Goal: Browse casually: Explore the website without a specific task or goal

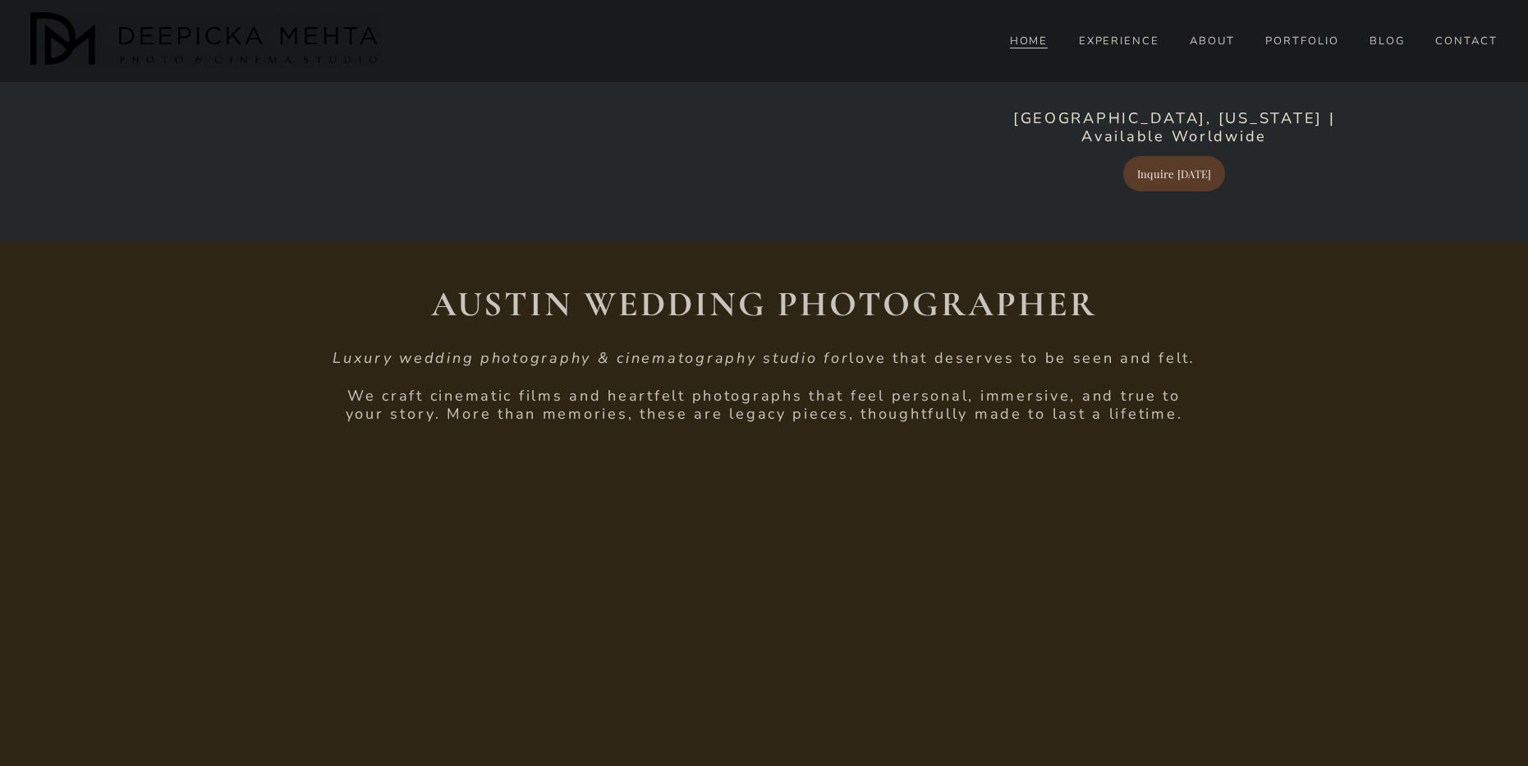
scroll to position [411, 0]
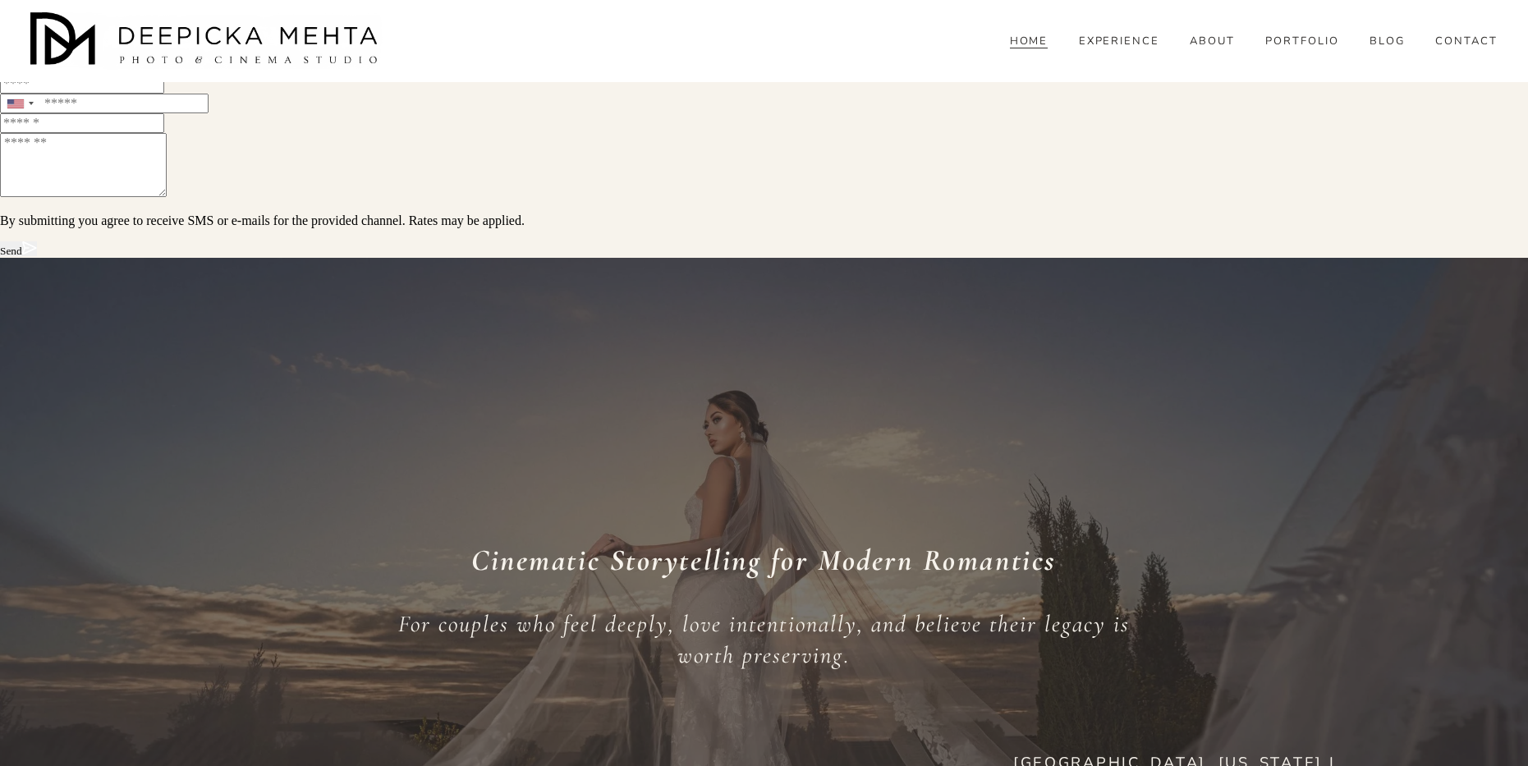
click at [835, 406] on div "Cinematic Storytelling for Modern Romantics For couples who feel deeply, love i…" at bounding box center [764, 620] width 1528 height 429
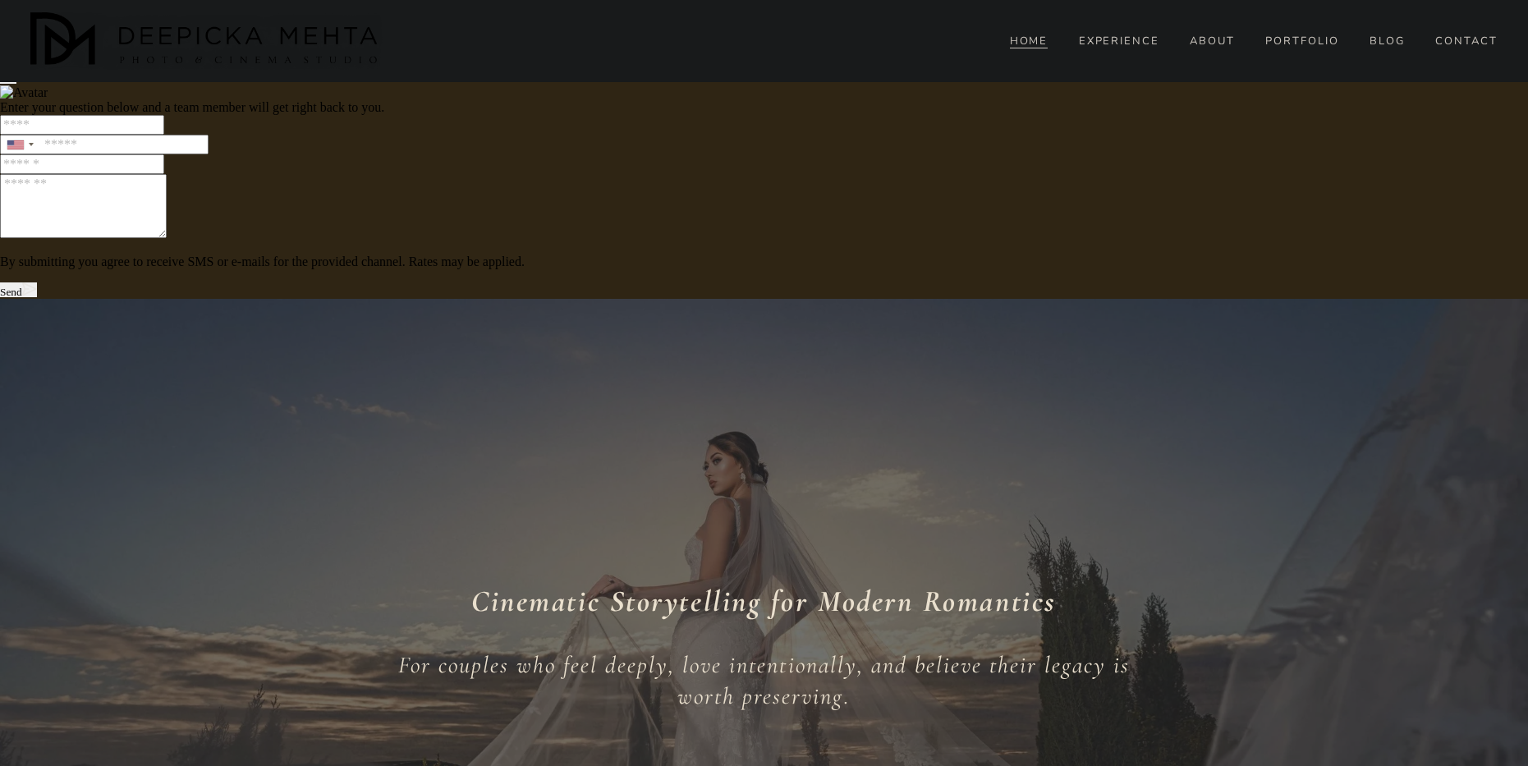
scroll to position [0, 0]
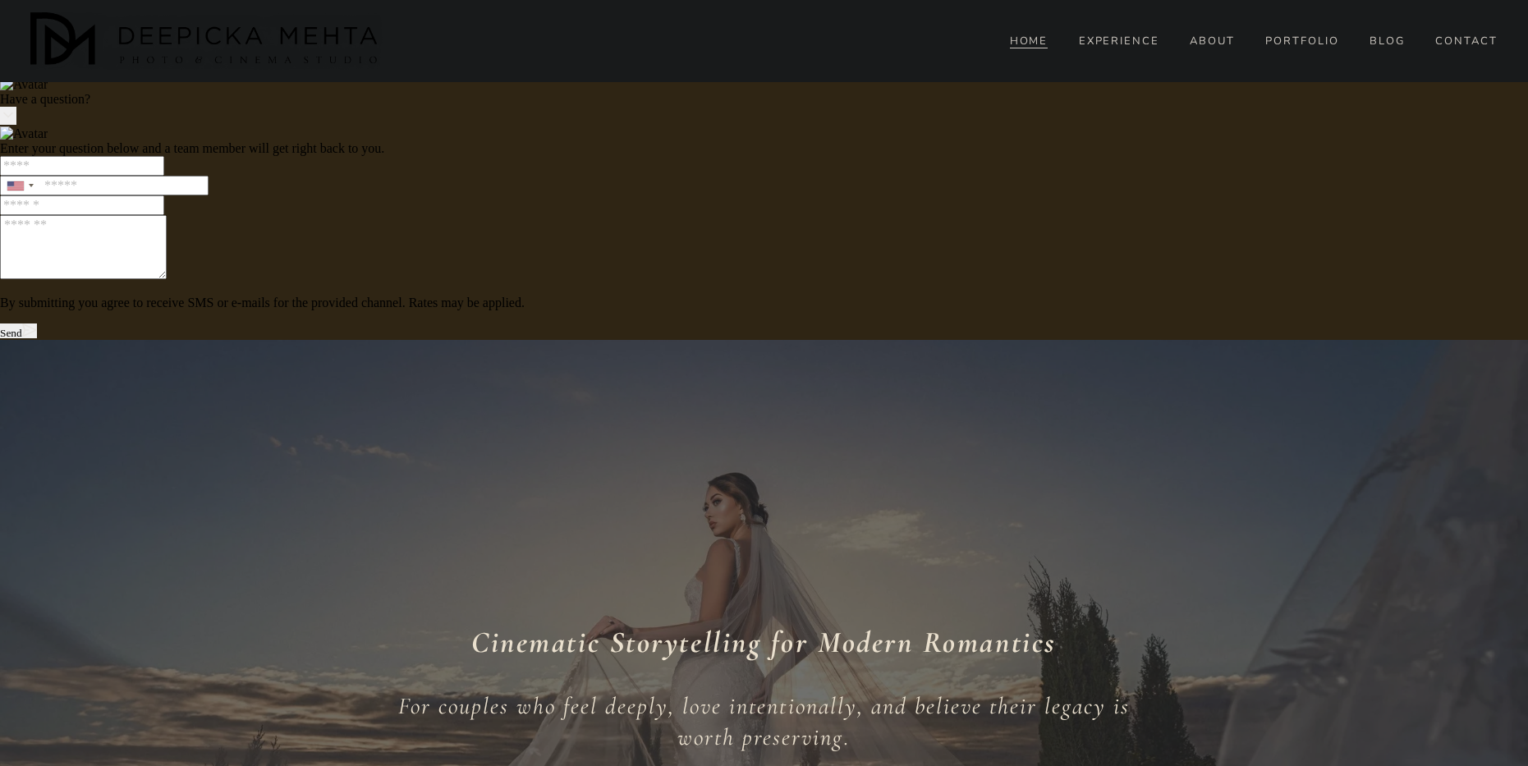
drag, startPoint x: 837, startPoint y: 318, endPoint x: 851, endPoint y: 194, distance: 124.8
click at [545, 488] on div "Cinematic Storytelling for Modern Romantics For couples who feel deeply, love i…" at bounding box center [764, 702] width 1528 height 429
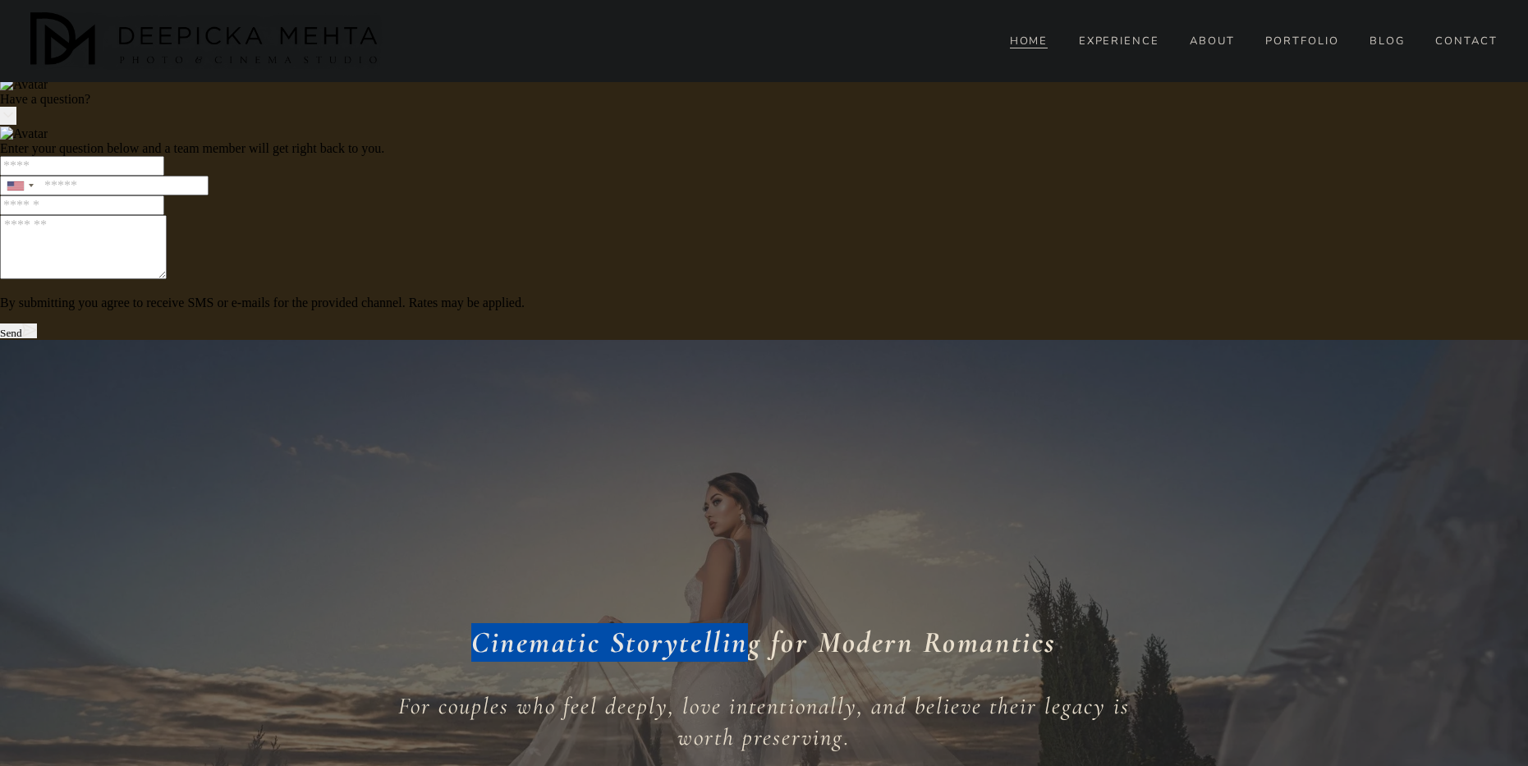
drag, startPoint x: 525, startPoint y: 167, endPoint x: 741, endPoint y: 198, distance: 219.0
click at [741, 488] on div "Cinematic Storytelling for Modern Romantics For couples who feel deeply, love i…" at bounding box center [764, 702] width 1528 height 429
click at [744, 488] on div "Cinematic Storytelling for Modern Romantics For couples who feel deeply, love i…" at bounding box center [764, 702] width 1528 height 429
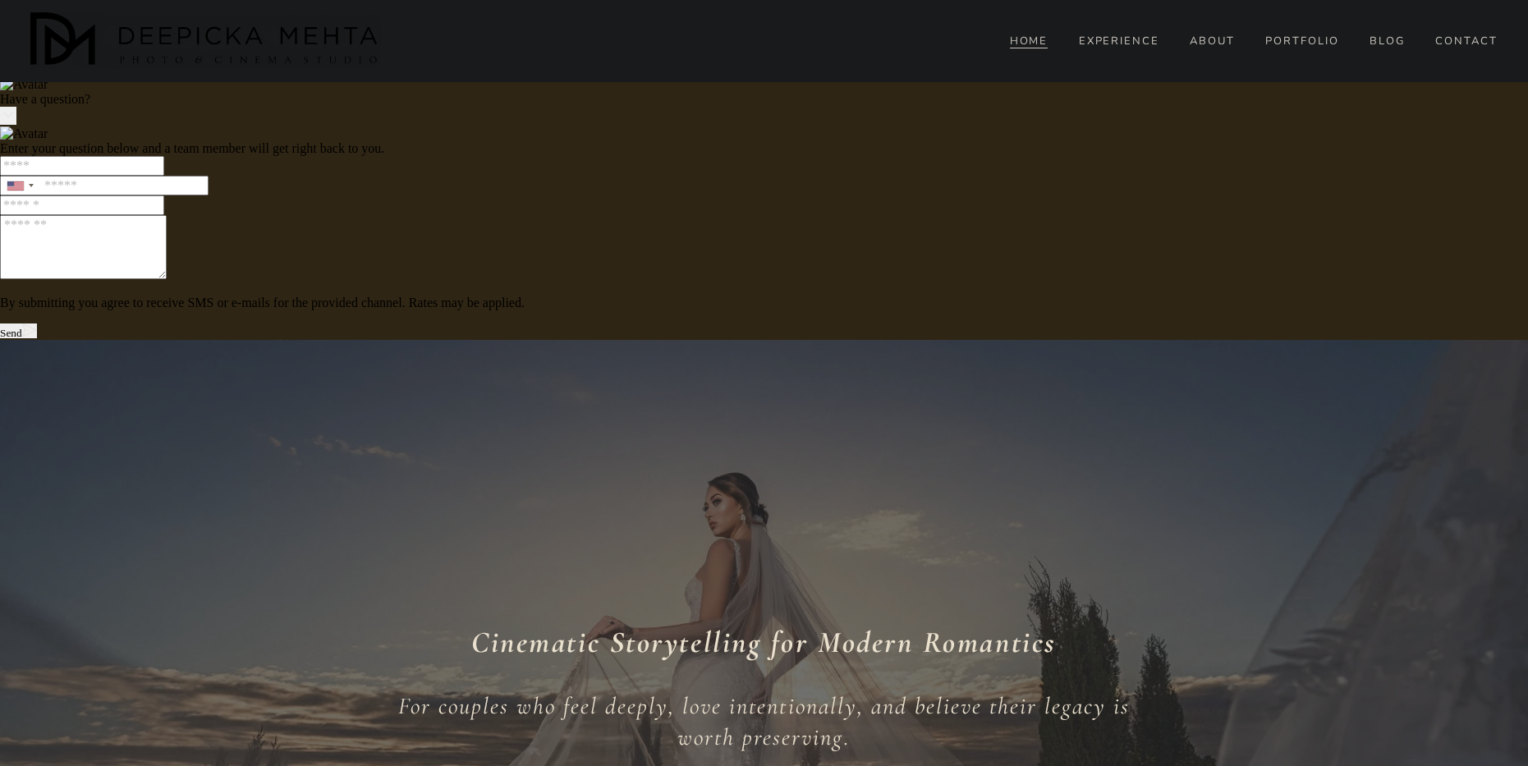
click at [770, 488] on div "Cinematic Storytelling for Modern Romantics For couples who feel deeply, love i…" at bounding box center [764, 702] width 1528 height 429
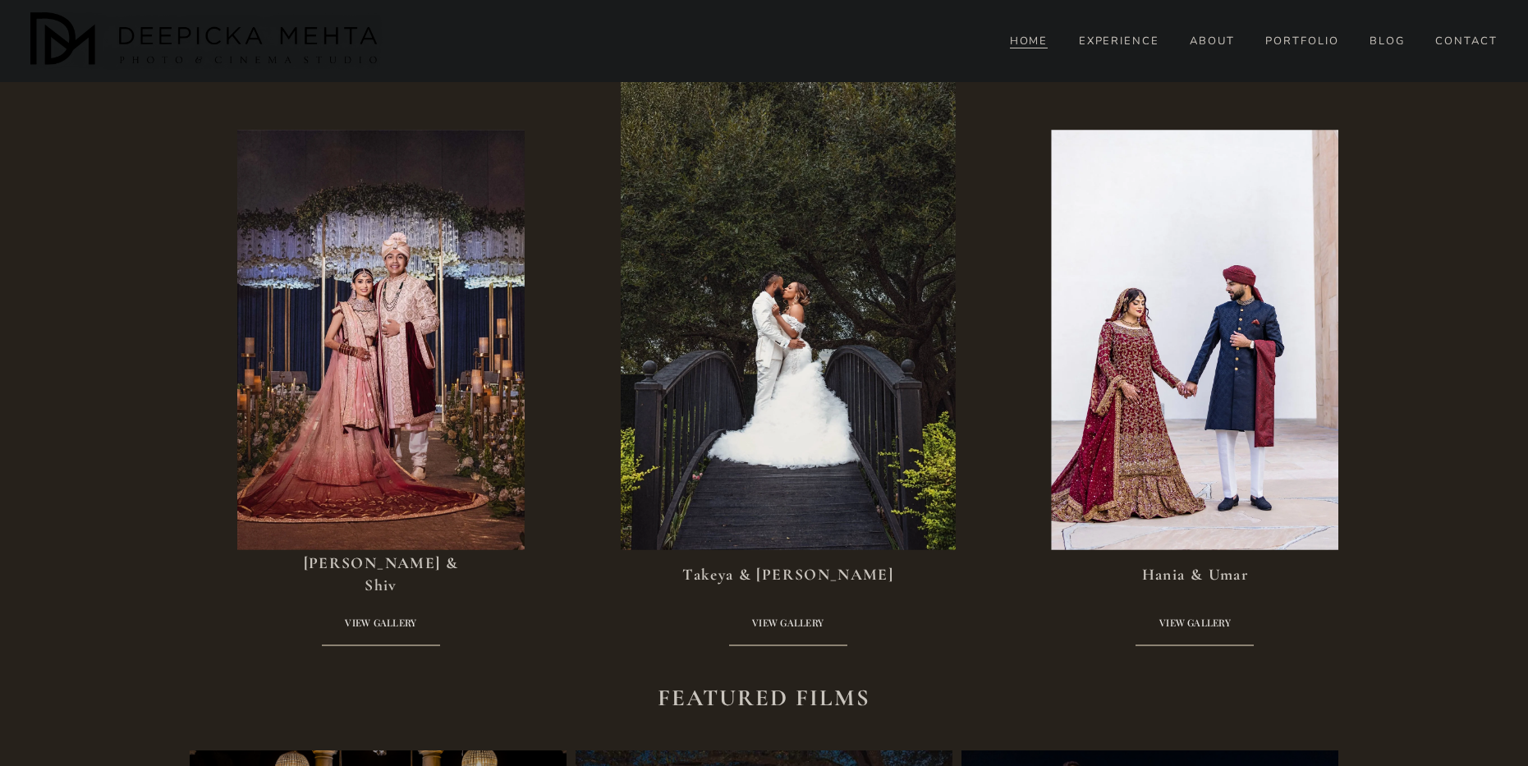
scroll to position [3859, 0]
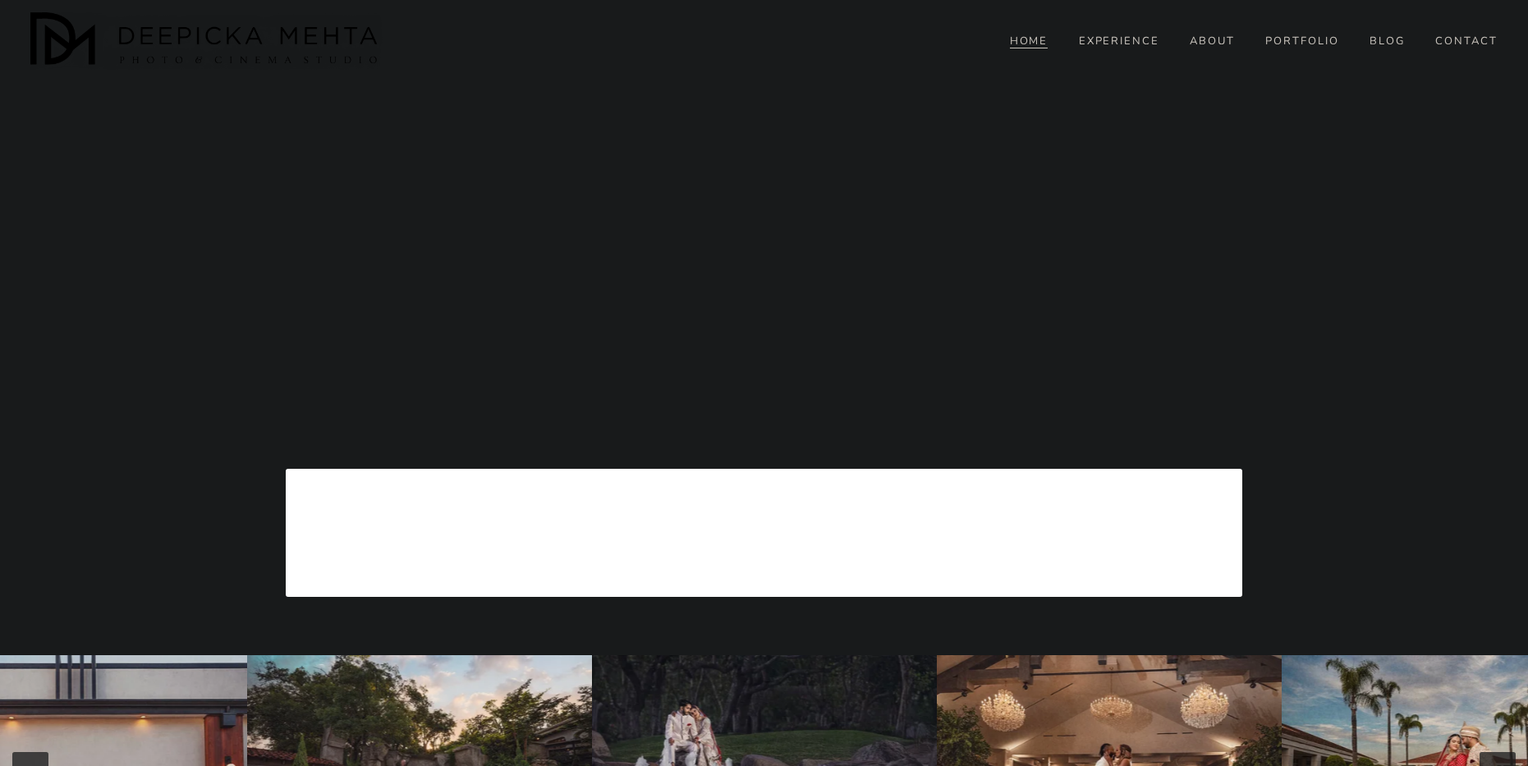
scroll to position [6701, 0]
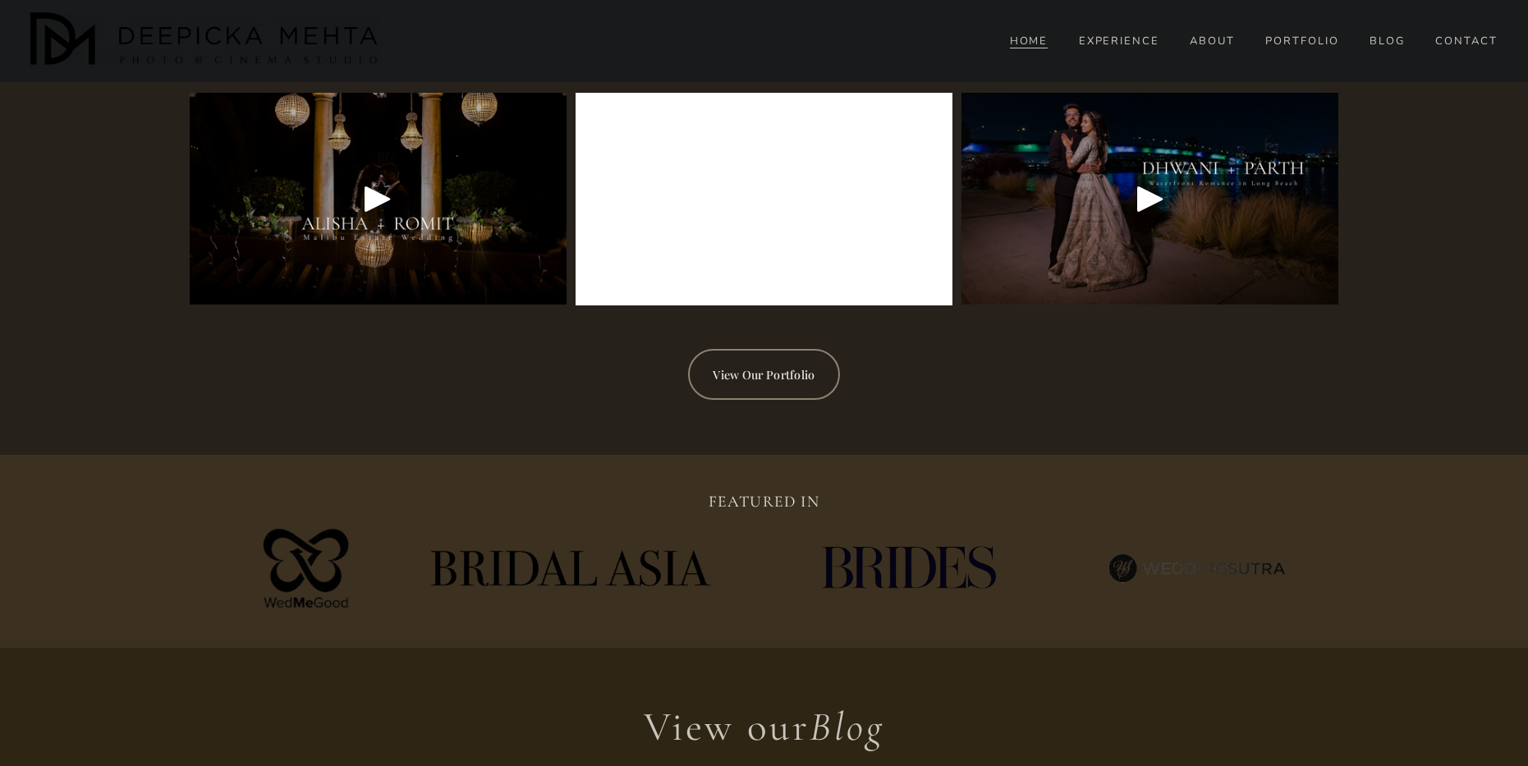
drag, startPoint x: 893, startPoint y: 564, endPoint x: 819, endPoint y: 333, distance: 242.3
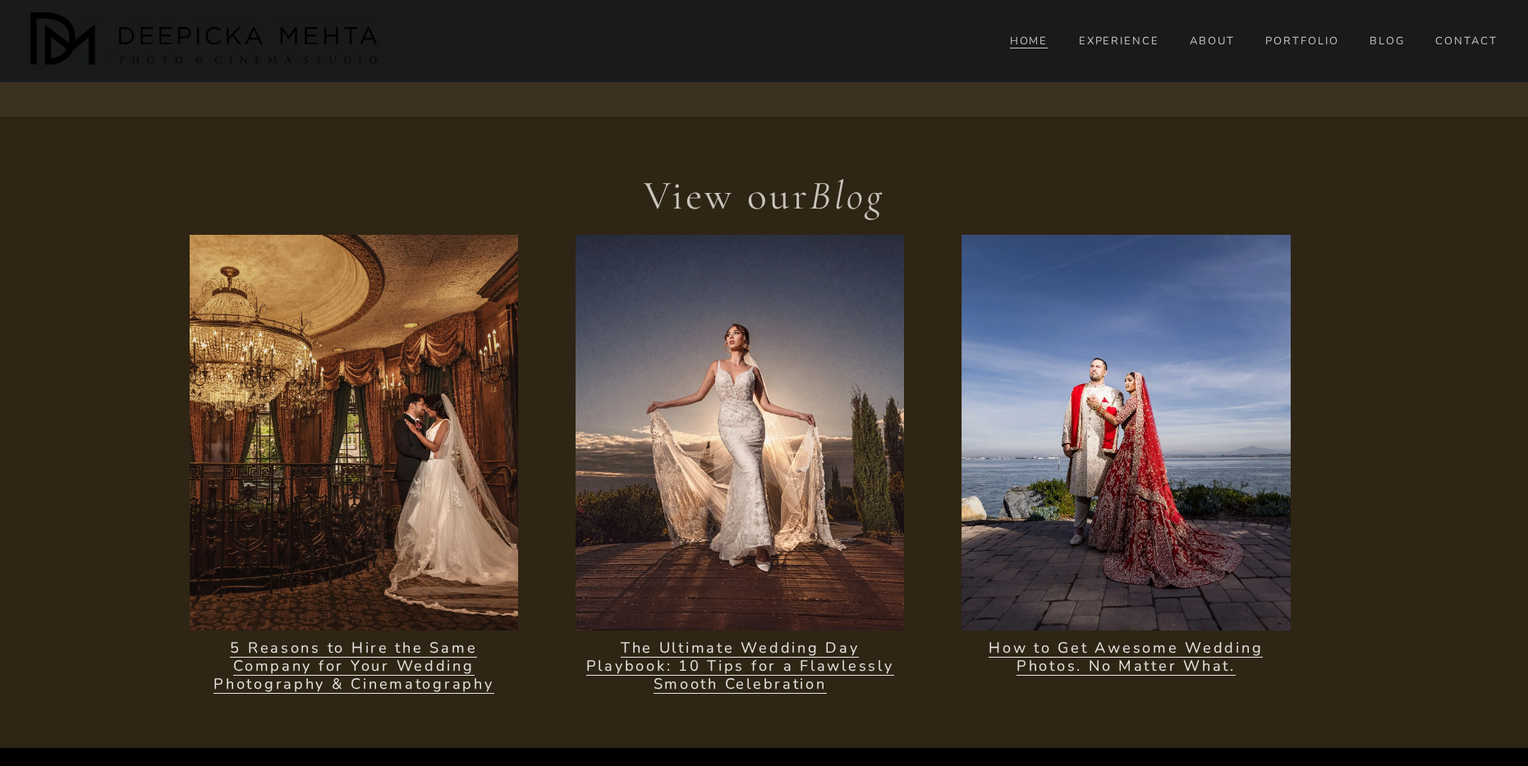
scroll to position [4977, 0]
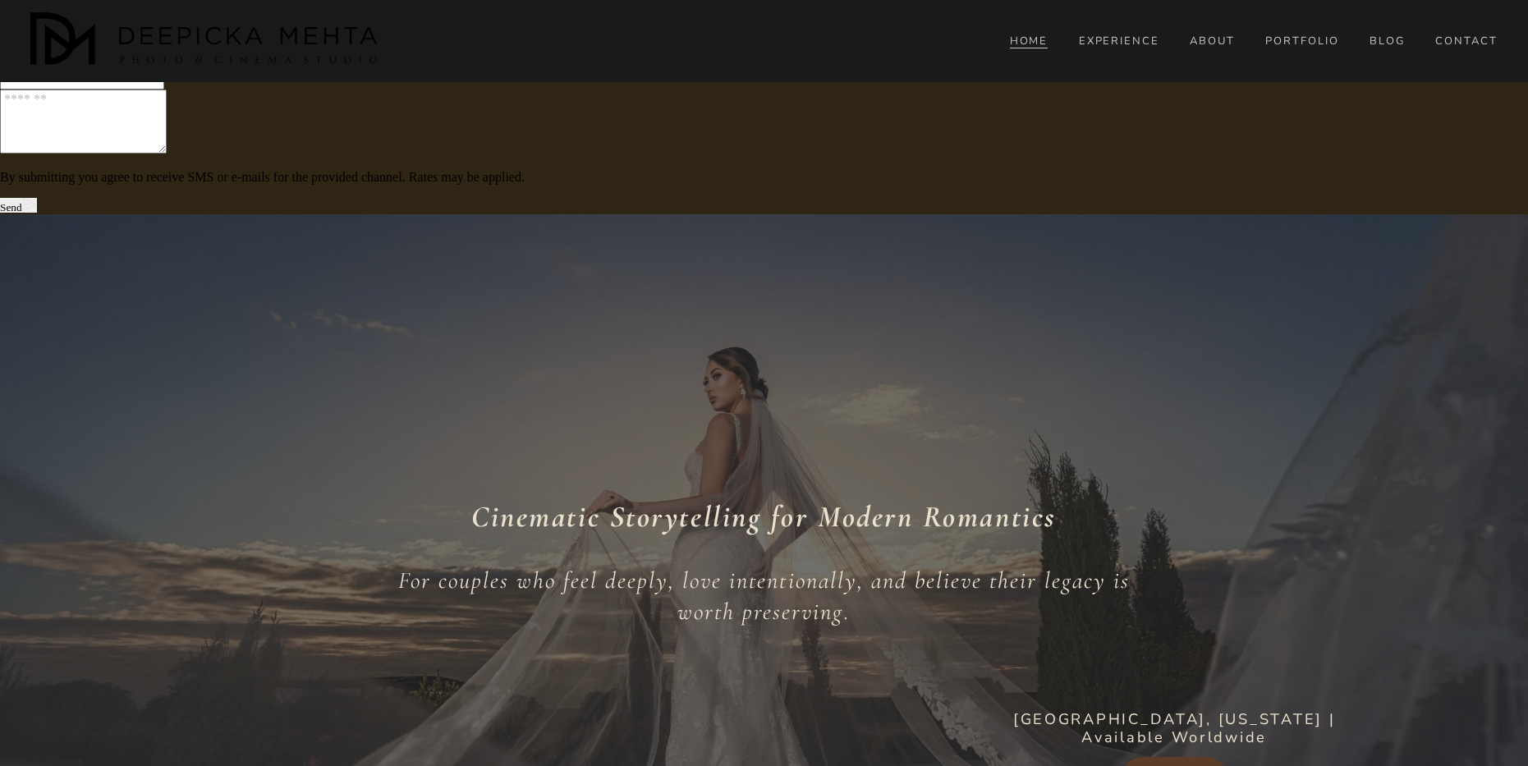
scroll to position [50, 0]
